Goal: Task Accomplishment & Management: Use online tool/utility

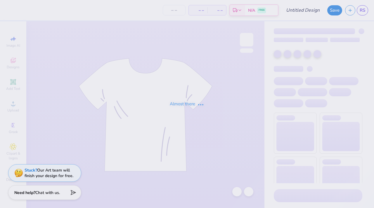
type input "[US_STATE] Tech University : [PERSON_NAME]"
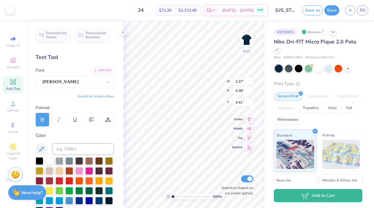
scroll to position [5, 1]
click at [124, 32] on icon at bounding box center [123, 32] width 5 height 5
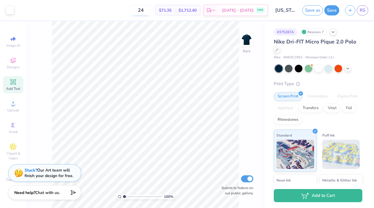
click at [149, 10] on input "24" at bounding box center [140, 10] width 23 height 11
click at [152, 11] on input "24" at bounding box center [140, 10] width 23 height 11
type input "2"
type input "17"
click at [10, 9] on div at bounding box center [10, 10] width 8 height 8
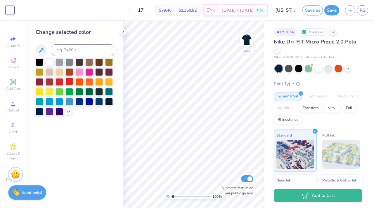
click at [69, 82] on div at bounding box center [69, 82] width 8 height 8
click at [62, 81] on div at bounding box center [59, 82] width 8 height 8
click at [53, 82] on div at bounding box center [50, 82] width 8 height 8
click at [60, 81] on div at bounding box center [59, 82] width 8 height 8
click at [296, 70] on div at bounding box center [299, 68] width 8 height 8
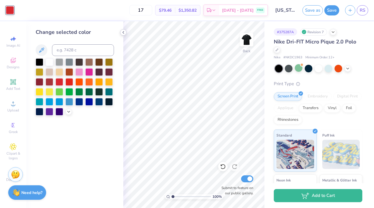
click at [124, 32] on icon at bounding box center [123, 32] width 5 height 5
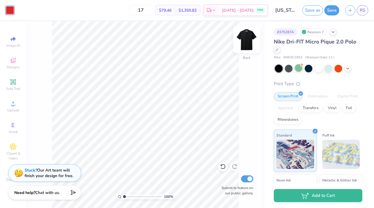
click at [242, 38] on img at bounding box center [246, 39] width 23 height 23
click at [11, 11] on div at bounding box center [10, 10] width 8 height 8
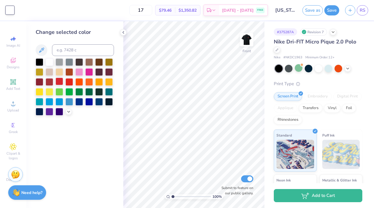
click at [60, 81] on div at bounding box center [59, 82] width 8 height 8
click at [70, 82] on div at bounding box center [69, 82] width 8 height 8
click at [49, 81] on div at bounding box center [50, 82] width 8 height 8
click at [58, 82] on div at bounding box center [59, 82] width 8 height 8
click at [124, 34] on polyline at bounding box center [123, 32] width 1 height 2
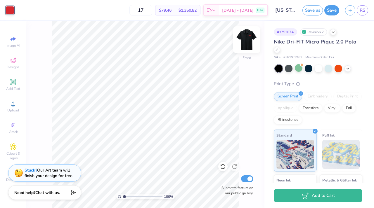
click at [246, 36] on img at bounding box center [246, 39] width 23 height 23
click at [11, 11] on div at bounding box center [10, 10] width 8 height 8
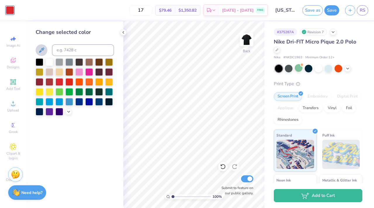
click at [40, 50] on icon at bounding box center [41, 50] width 7 height 7
click at [68, 114] on div at bounding box center [68, 111] width 6 height 6
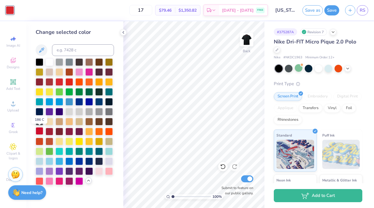
click at [39, 128] on div at bounding box center [40, 131] width 8 height 8
click at [50, 132] on div at bounding box center [50, 131] width 8 height 8
click at [59, 131] on div at bounding box center [59, 131] width 8 height 8
click at [41, 131] on div at bounding box center [40, 131] width 8 height 8
click at [61, 81] on div at bounding box center [59, 82] width 8 height 8
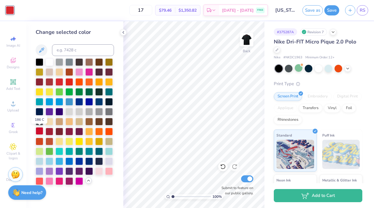
click at [40, 131] on div at bounding box center [40, 131] width 8 height 8
click at [123, 33] on polyline at bounding box center [123, 32] width 1 height 2
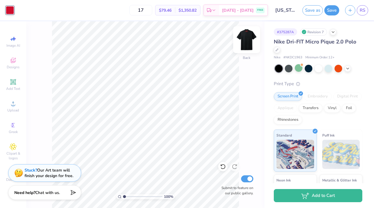
click at [245, 46] on img at bounding box center [246, 39] width 23 height 23
click at [250, 47] on img at bounding box center [246, 39] width 23 height 23
click at [250, 46] on img at bounding box center [247, 40] width 12 height 12
click at [250, 39] on img at bounding box center [246, 39] width 23 height 23
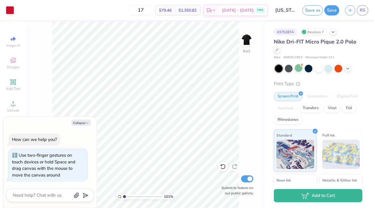
type input "1"
drag, startPoint x: 124, startPoint y: 197, endPoint x: 123, endPoint y: 193, distance: 3.7
click at [123, 194] on input "range" at bounding box center [142, 196] width 39 height 5
click at [79, 120] on button "Collapse" at bounding box center [81, 123] width 20 height 6
type textarea "x"
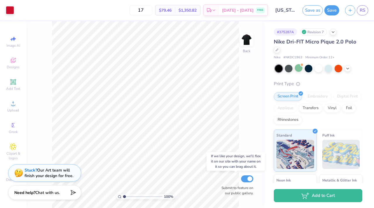
click at [239, 191] on label "Submit to feature on our public gallery." at bounding box center [235, 190] width 35 height 11
click at [241, 182] on input "Submit to feature on our public gallery." at bounding box center [247, 178] width 12 height 7
checkbox input "false"
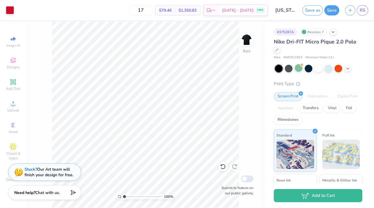
click at [62, 172] on div "Stuck? Our Art team will finish your design for free." at bounding box center [49, 172] width 49 height 11
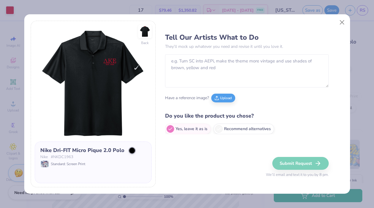
click at [95, 79] on img at bounding box center [93, 83] width 117 height 117
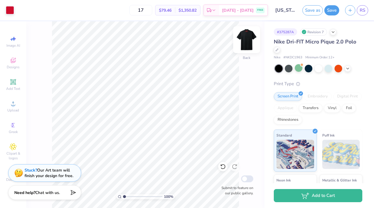
click at [246, 35] on img at bounding box center [246, 39] width 23 height 23
